Goal: Obtain resource: Obtain resource

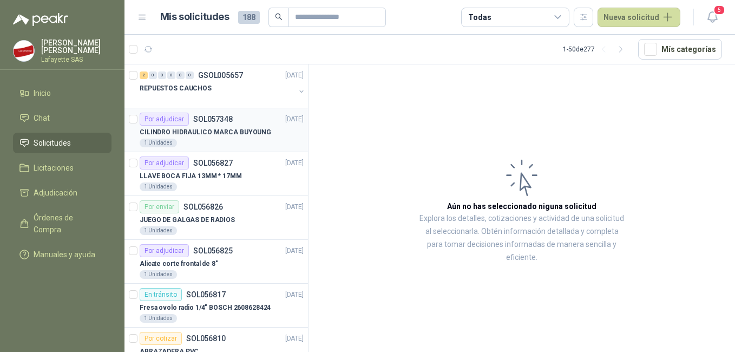
click at [196, 137] on div "CILINDRO HIDRAULICO MARCA BUYOUNG" at bounding box center [222, 132] width 164 height 13
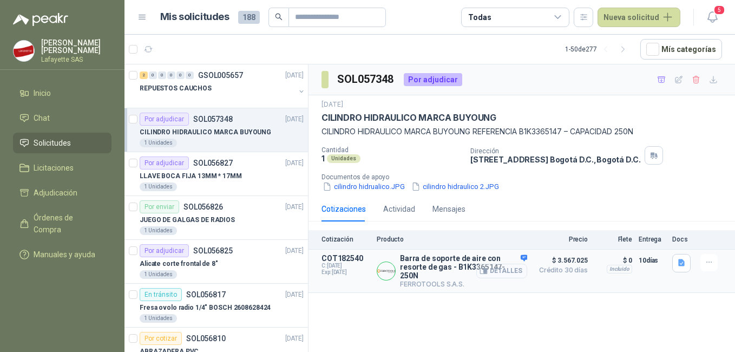
click at [495, 272] on button "Detalles" at bounding box center [501, 270] width 51 height 15
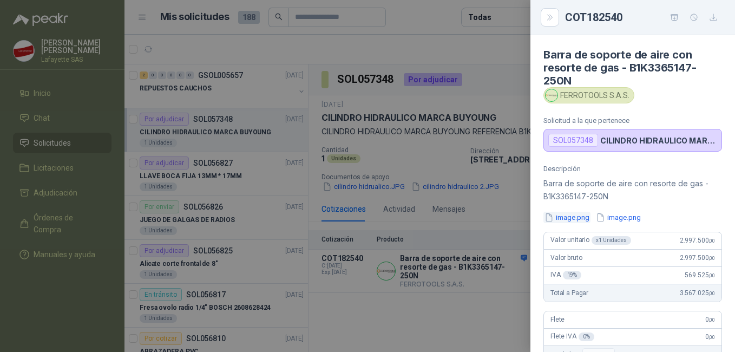
click at [565, 220] on button "image.png" at bounding box center [566, 217] width 47 height 11
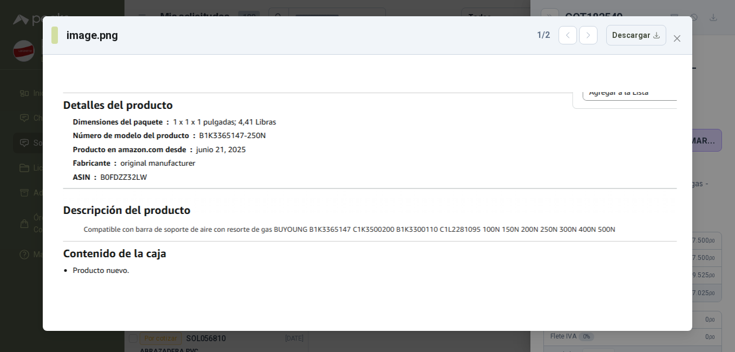
click at [412, 4] on div "image.png 1 / 2 Descargar" at bounding box center [367, 176] width 735 height 352
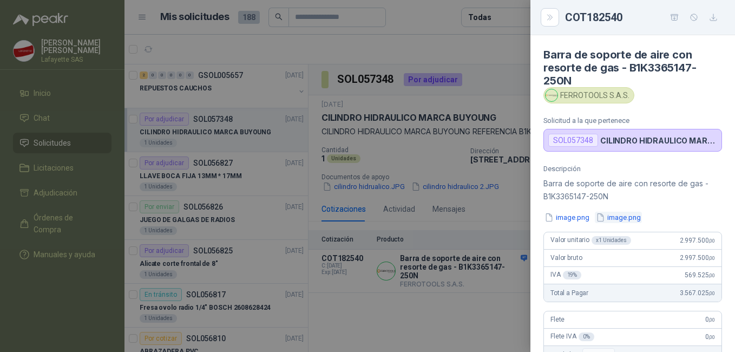
click at [613, 215] on button "image.png" at bounding box center [618, 217] width 47 height 11
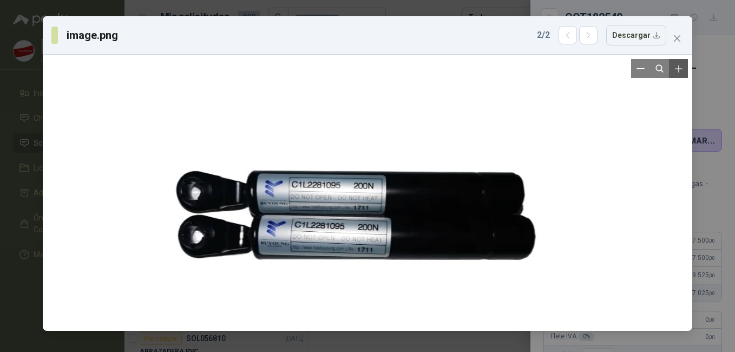
click at [675, 71] on icon "Zoom in" at bounding box center [678, 68] width 11 height 11
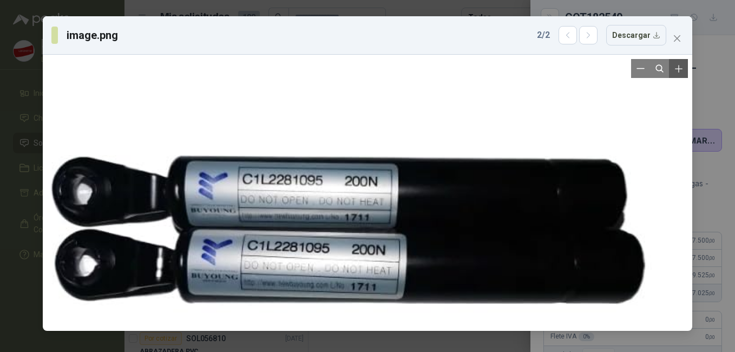
click at [675, 71] on icon "Zoom in" at bounding box center [678, 68] width 11 height 11
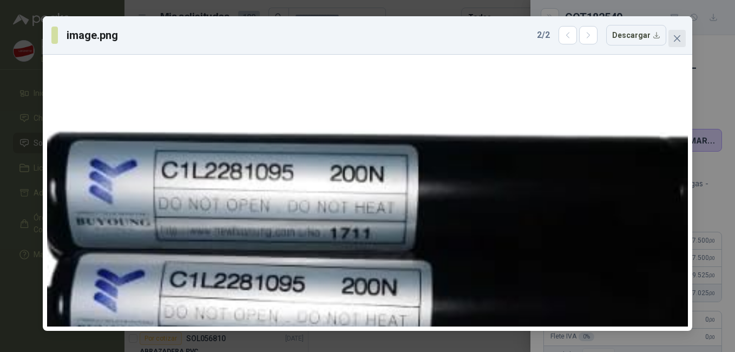
click at [685, 37] on div "image.png 2 / 2 Descargar" at bounding box center [367, 35] width 649 height 38
click at [678, 42] on icon "close" at bounding box center [676, 38] width 9 height 9
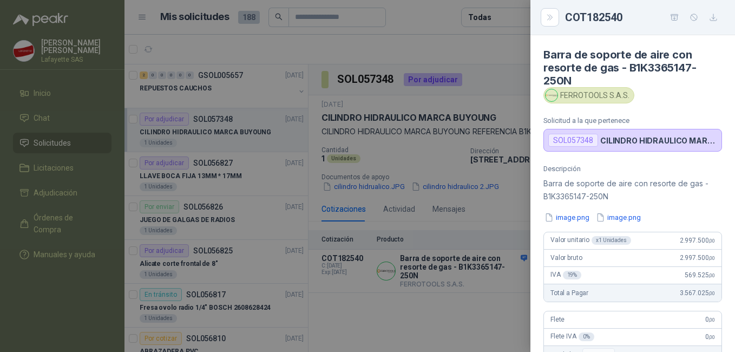
click at [432, 79] on div at bounding box center [367, 176] width 735 height 352
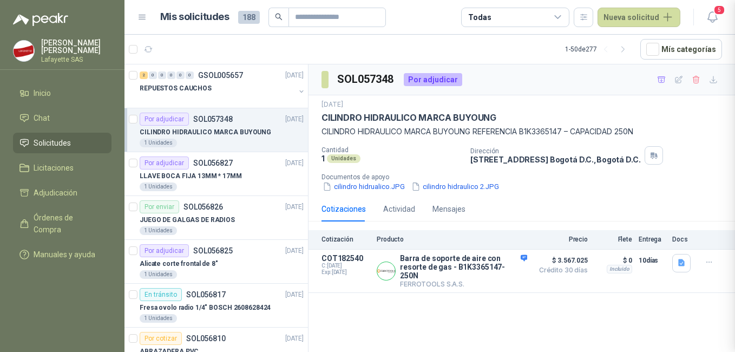
scroll to position [264, 0]
click at [368, 187] on button "cilindro hidrualico.JPG" at bounding box center [363, 186] width 84 height 11
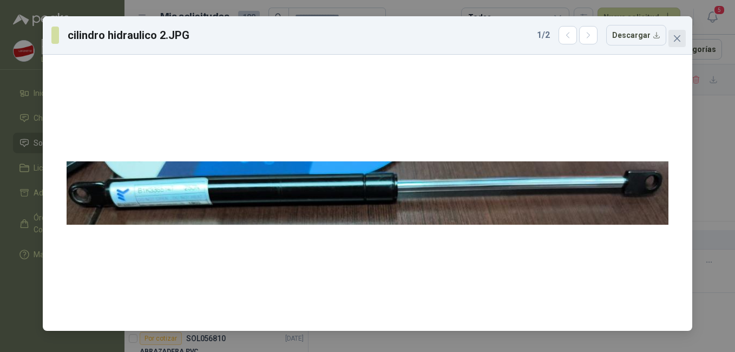
click at [678, 42] on icon "close" at bounding box center [676, 38] width 9 height 9
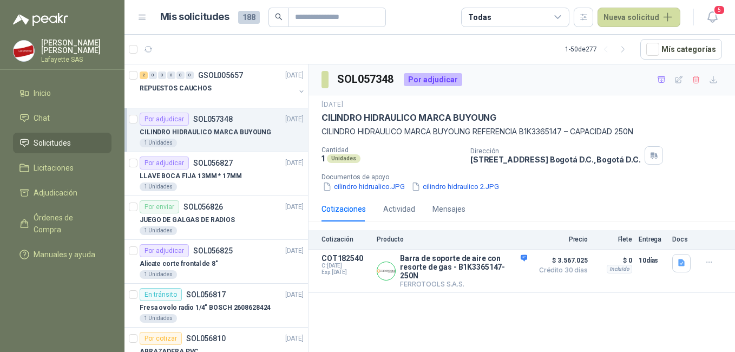
click at [452, 187] on button "cilindro hidraulico 2.JPG" at bounding box center [455, 186] width 90 height 11
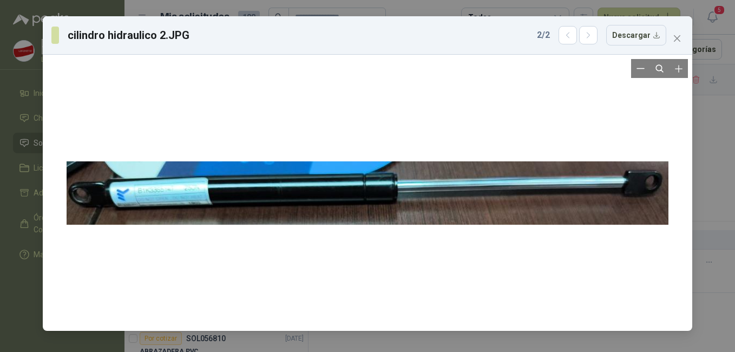
click at [177, 200] on div at bounding box center [368, 192] width 602 height 267
click at [494, 8] on div "cilindro hidraulico 2.JPG 2 / 2 Descargar" at bounding box center [367, 176] width 735 height 352
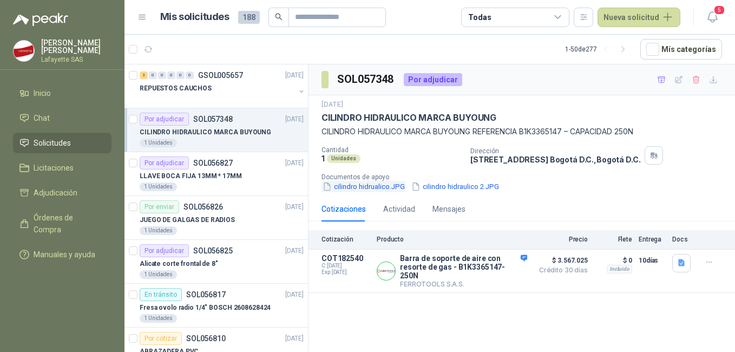
click at [341, 184] on button "cilindro hidrualico.JPG" at bounding box center [363, 186] width 84 height 11
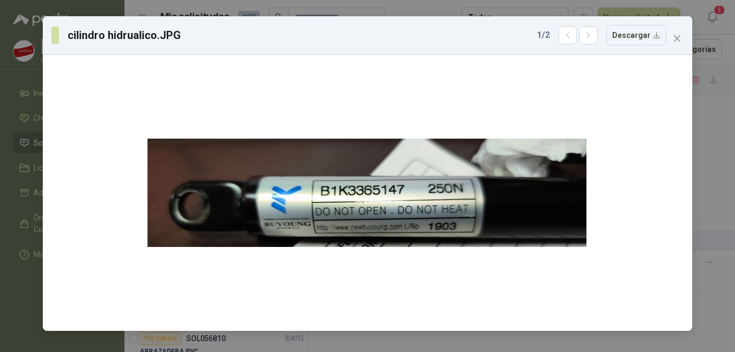
click at [449, 6] on div "cilindro hidrualico.JPG 1 / 2 Descargar" at bounding box center [367, 176] width 735 height 352
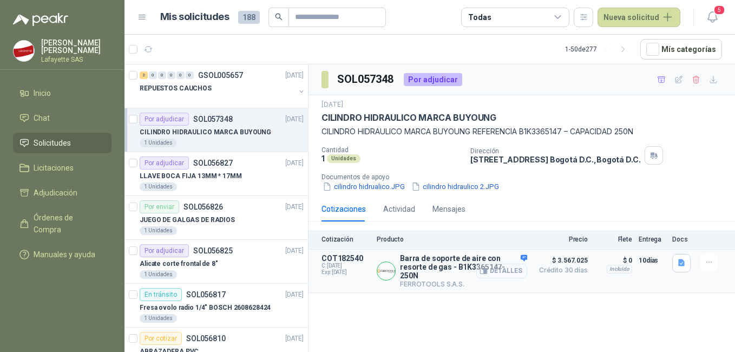
click at [493, 273] on button "Detalles" at bounding box center [501, 270] width 51 height 15
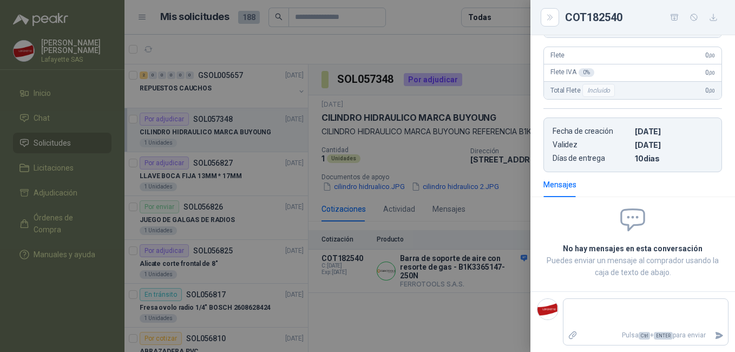
scroll to position [48, 0]
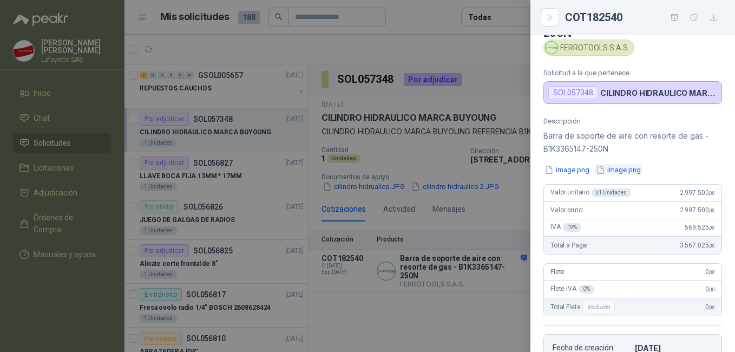
click at [622, 165] on button "image.png" at bounding box center [618, 169] width 47 height 11
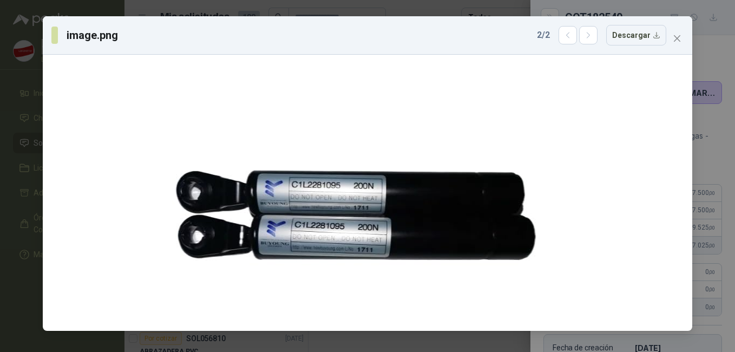
click at [458, 9] on div "image.png 2 / 2 Descargar" at bounding box center [367, 176] width 735 height 352
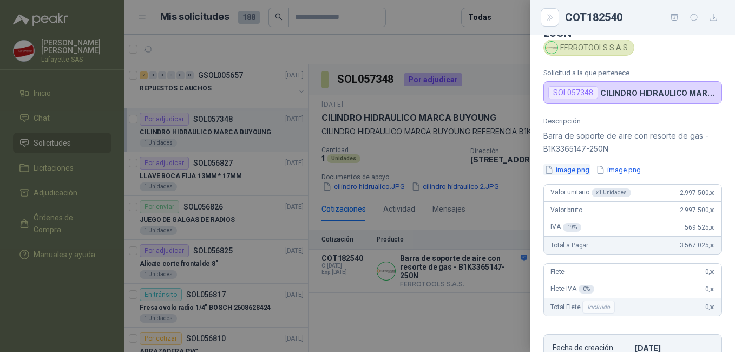
click at [563, 164] on button "image.png" at bounding box center [566, 169] width 47 height 11
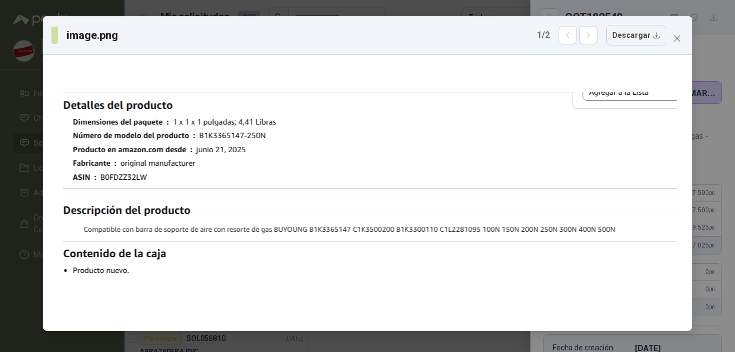
click at [329, 11] on div "image.png 1 / 2 Descargar" at bounding box center [367, 176] width 735 height 352
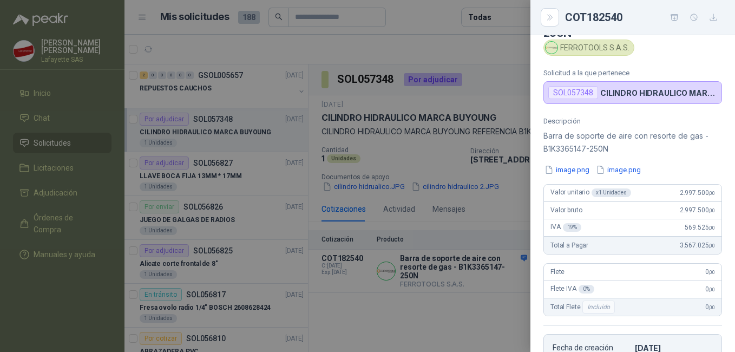
click at [367, 190] on div at bounding box center [367, 176] width 735 height 352
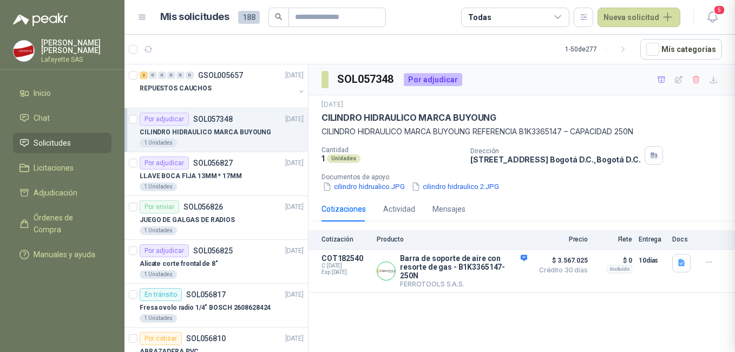
scroll to position [264, 0]
click at [365, 184] on button "cilindro hidrualico.JPG" at bounding box center [363, 186] width 84 height 11
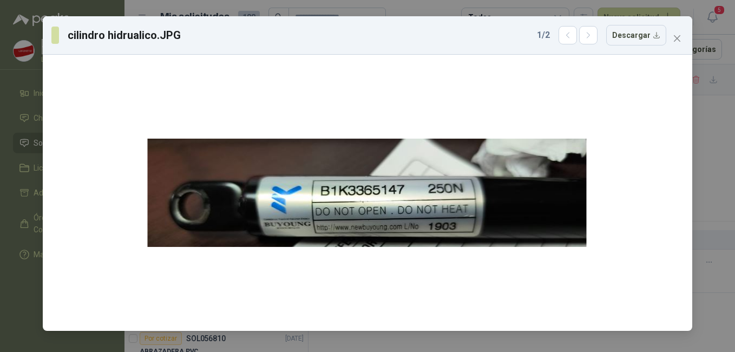
click at [439, 12] on div "cilindro hidrualico.JPG 1 / 2 Descargar" at bounding box center [367, 176] width 735 height 352
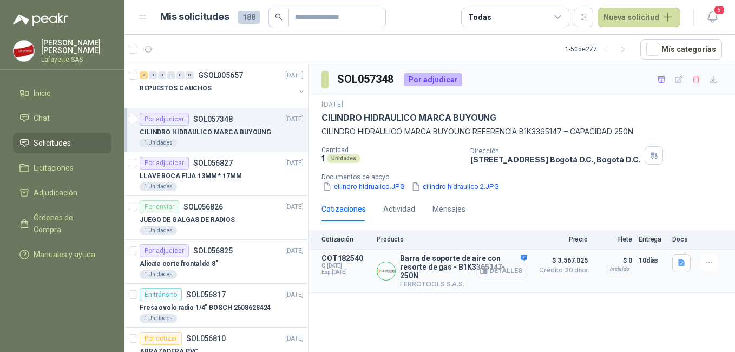
click at [505, 273] on button "Detalles" at bounding box center [501, 270] width 51 height 15
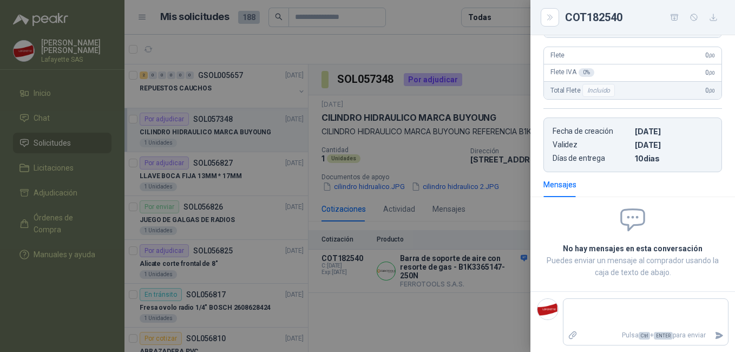
scroll to position [0, 0]
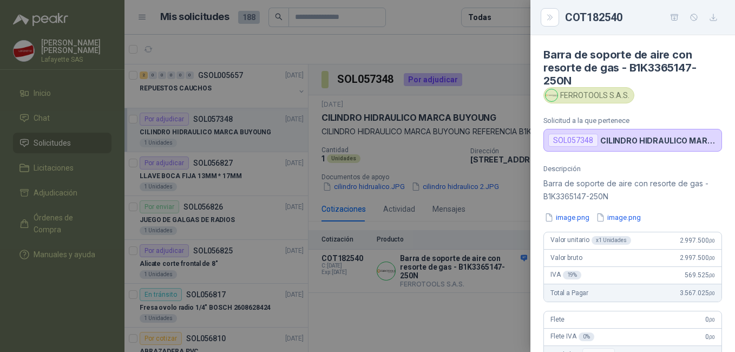
click at [605, 215] on button "image.png" at bounding box center [618, 217] width 47 height 11
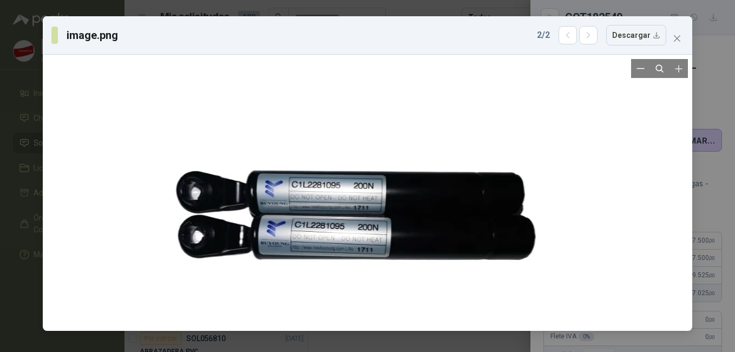
click at [355, 221] on div at bounding box center [367, 192] width 408 height 267
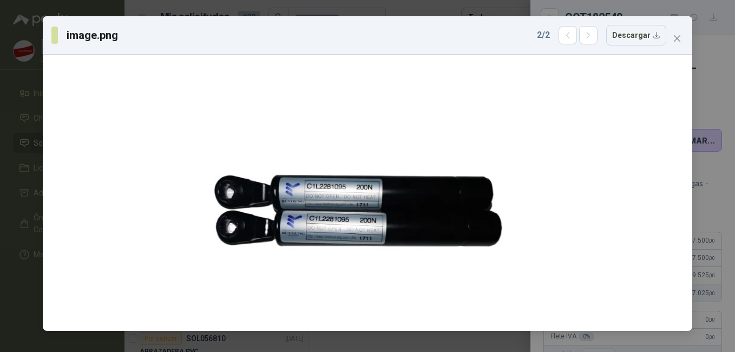
click at [438, 6] on div "image.png 2 / 2 Descargar" at bounding box center [367, 176] width 735 height 352
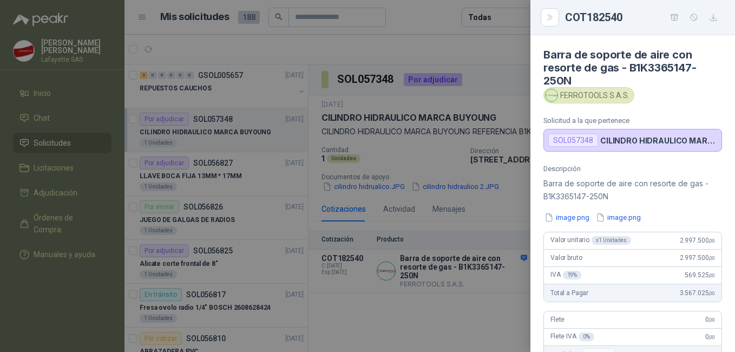
click at [313, 198] on div at bounding box center [367, 176] width 735 height 352
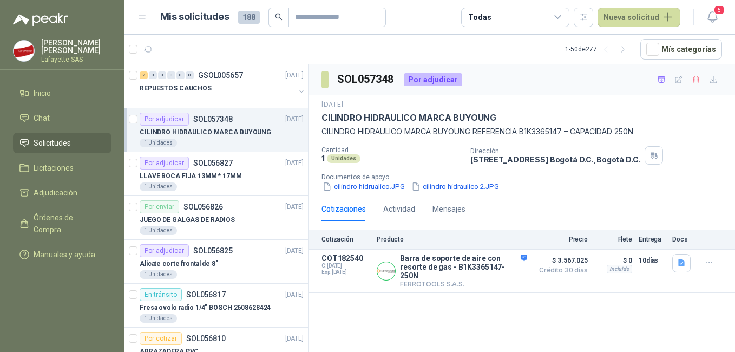
click at [360, 194] on div "25 sept, 2025 CILINDRO HIDRAULICO MARCA BUYOUNG CILINDRO HIDRAULICO MARCA BUYOU…" at bounding box center [521, 145] width 426 height 101
click at [359, 184] on button "cilindro hidrualico.JPG" at bounding box center [363, 186] width 84 height 11
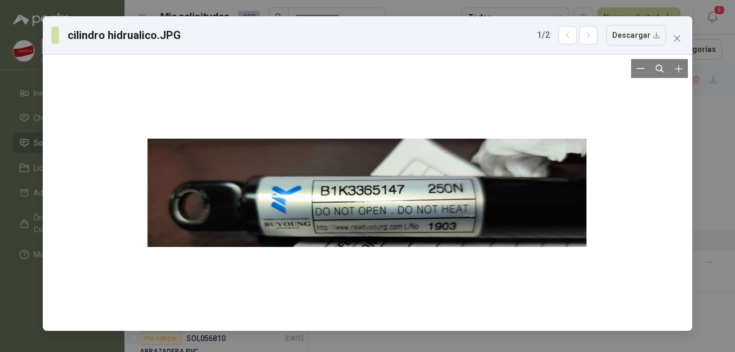
click at [403, 233] on div at bounding box center [368, 192] width 440 height 267
click at [302, 234] on div at bounding box center [368, 192] width 440 height 267
click at [314, 222] on div at bounding box center [368, 192] width 440 height 267
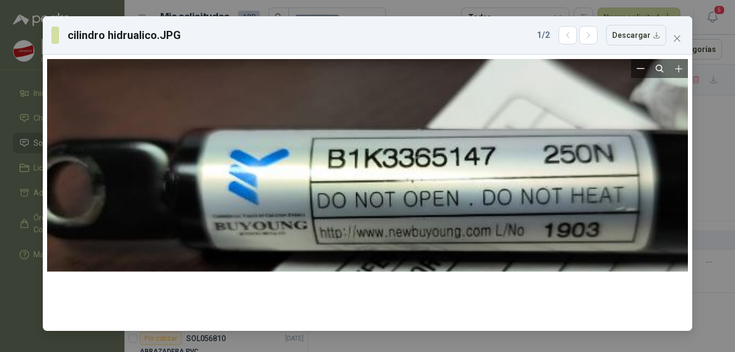
click at [381, 197] on div at bounding box center [421, 162] width 884 height 537
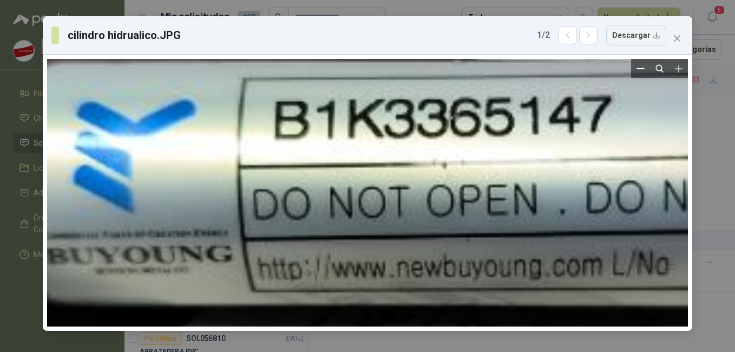
click at [385, 183] on div at bounding box center [462, 128] width 1781 height 1082
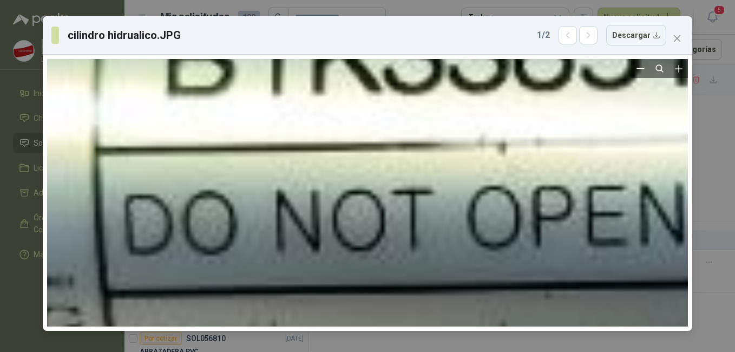
click at [475, 183] on div at bounding box center [538, 73] width 3518 height 2138
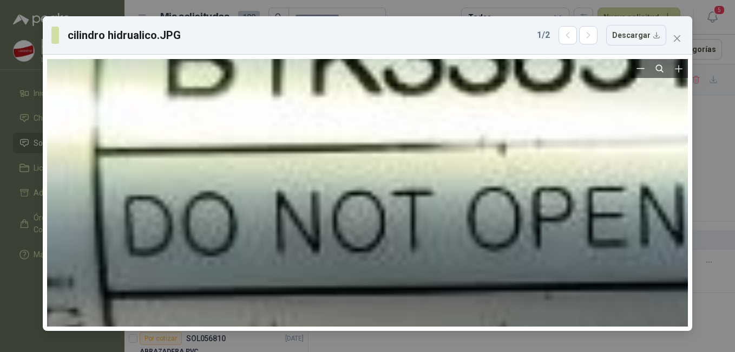
click at [474, 187] on div at bounding box center [538, 74] width 3518 height 2138
click at [635, 72] on button "Zoom out" at bounding box center [640, 68] width 19 height 19
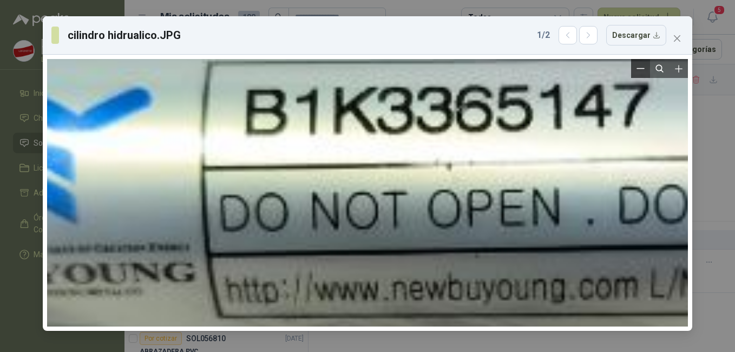
click at [632, 75] on button "Zoom out" at bounding box center [640, 68] width 19 height 19
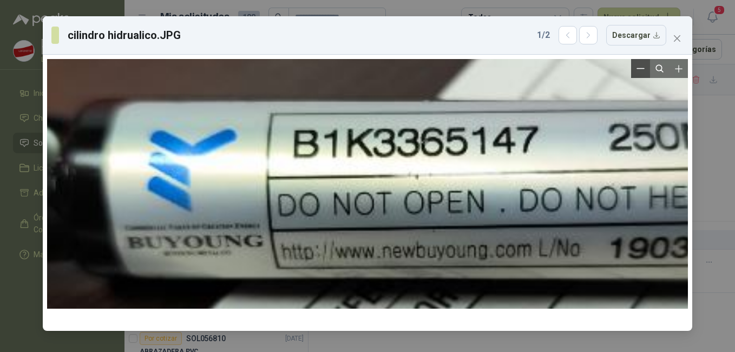
click at [637, 76] on button "Zoom out" at bounding box center [640, 68] width 19 height 19
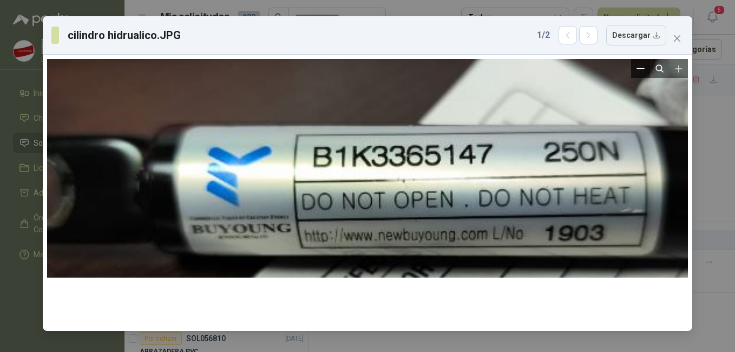
click at [637, 77] on button "Zoom out" at bounding box center [640, 68] width 19 height 19
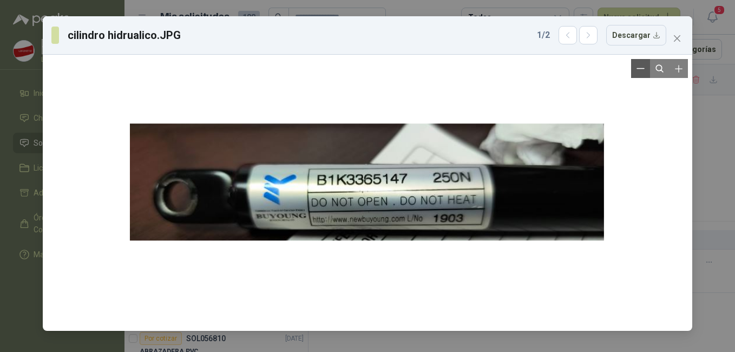
click at [638, 77] on button "Zoom out" at bounding box center [640, 68] width 19 height 19
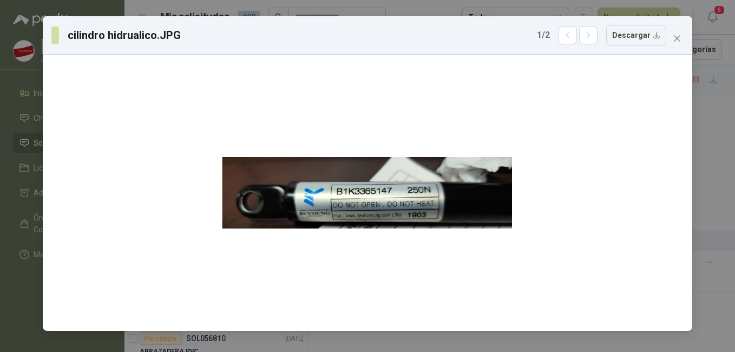
click at [494, 12] on div "cilindro hidrualico.JPG 1 / 2 Descargar" at bounding box center [367, 176] width 735 height 352
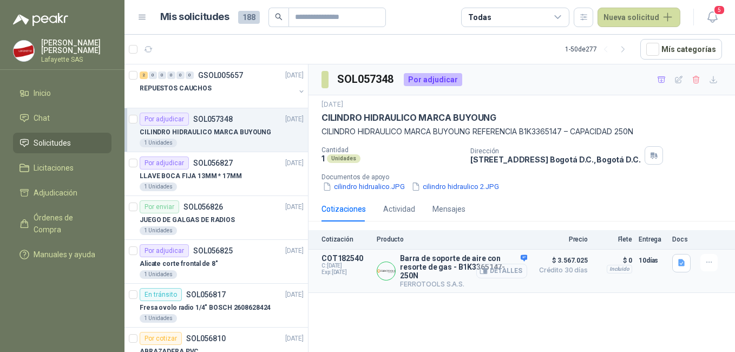
click at [500, 268] on button "Detalles" at bounding box center [501, 270] width 51 height 15
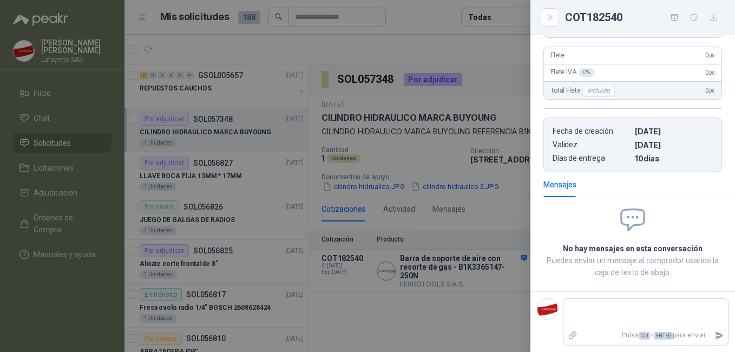
scroll to position [0, 0]
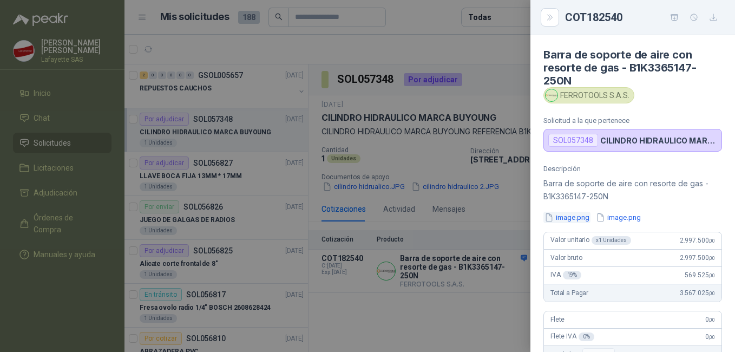
click at [563, 219] on button "image.png" at bounding box center [566, 217] width 47 height 11
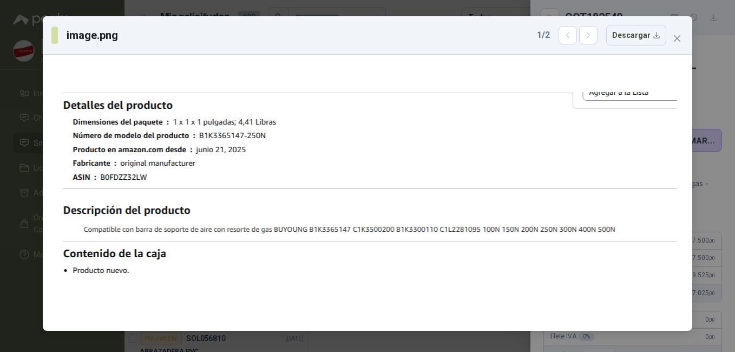
click at [456, 5] on div "image.png 1 / 2 Descargar" at bounding box center [367, 176] width 735 height 352
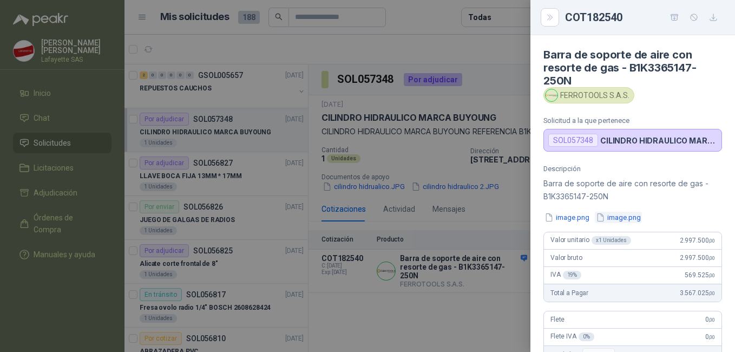
click at [619, 220] on button "image.png" at bounding box center [618, 217] width 47 height 11
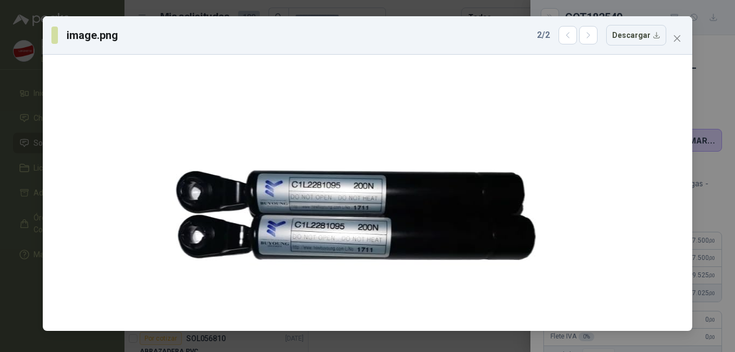
click at [287, 10] on div "image.png 2 / 2 Descargar" at bounding box center [367, 176] width 735 height 352
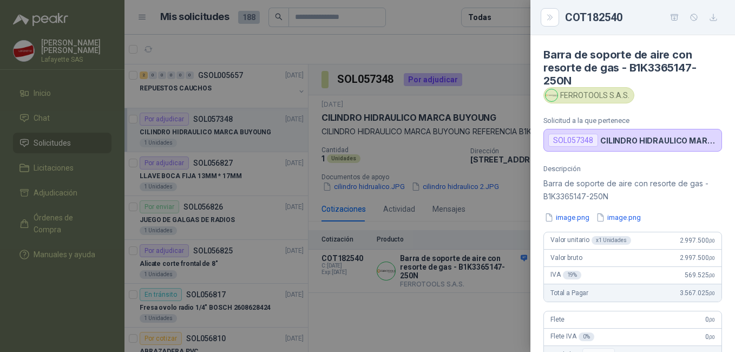
click at [350, 243] on div at bounding box center [367, 176] width 735 height 352
